Goal: Task Accomplishment & Management: Use online tool/utility

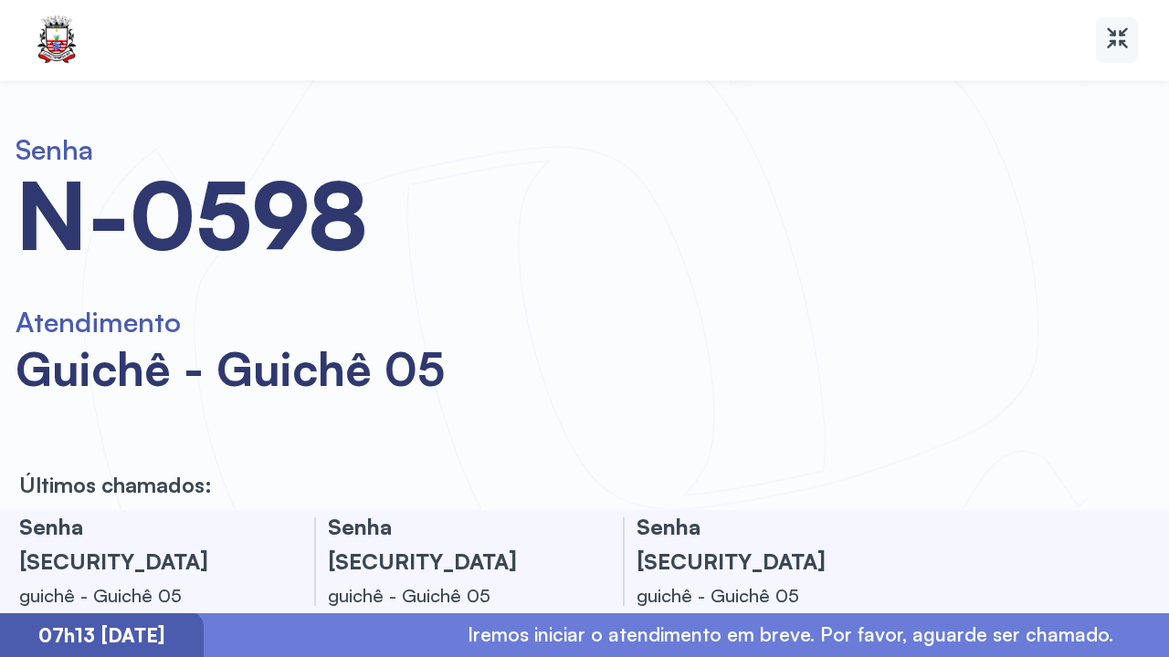
click at [1130, 38] on div at bounding box center [1117, 40] width 42 height 46
click at [1117, 43] on icon at bounding box center [1117, 38] width 26 height 26
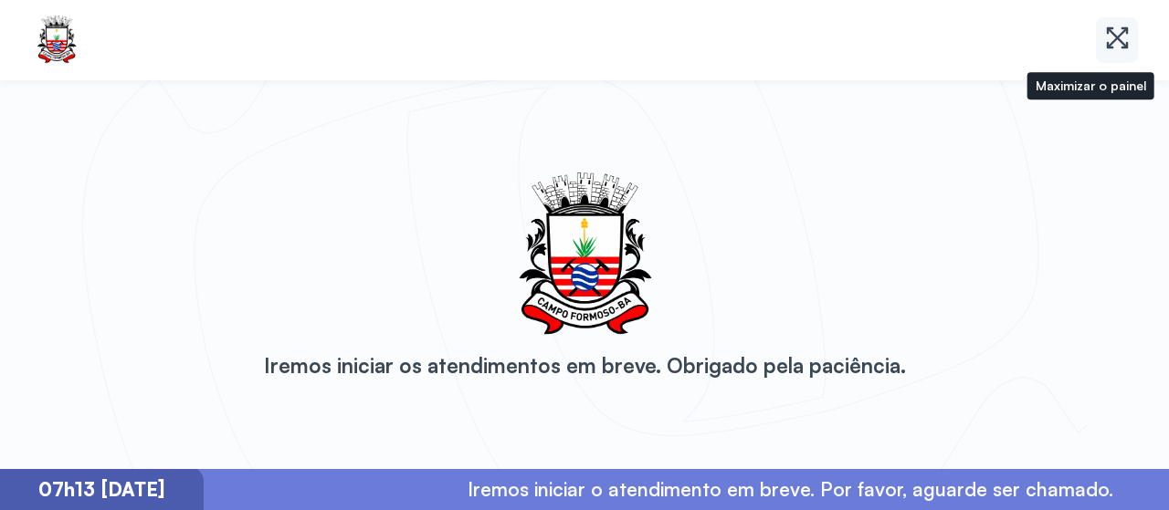
click at [1113, 38] on icon at bounding box center [1117, 38] width 26 height 26
